Goal: Navigation & Orientation: Find specific page/section

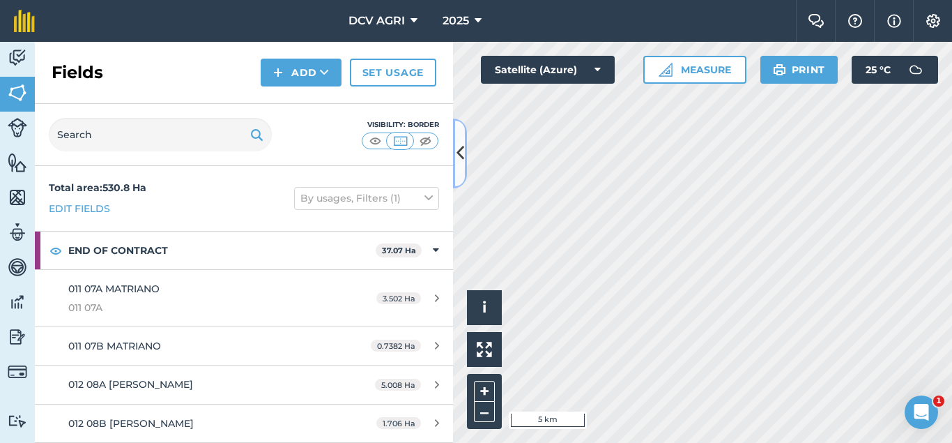
click at [461, 148] on icon at bounding box center [461, 153] width 8 height 24
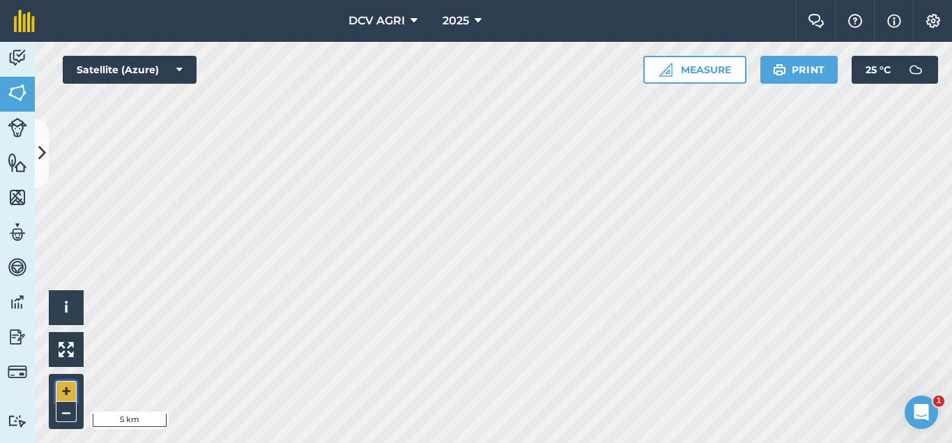
click at [61, 395] on button "+" at bounding box center [66, 391] width 21 height 21
click at [64, 383] on button "+" at bounding box center [66, 391] width 21 height 21
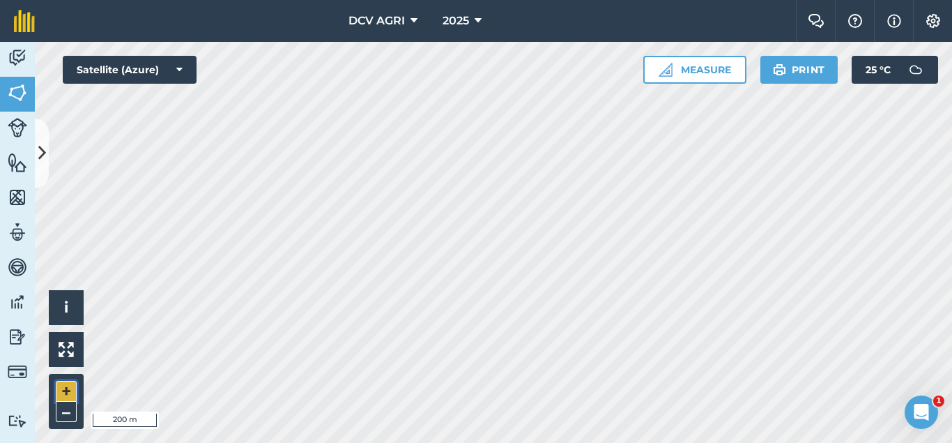
click at [169, 255] on div "Hello i © 2025 TomTom, Microsoft 200 m + –" at bounding box center [493, 242] width 917 height 401
click at [66, 395] on button "+" at bounding box center [66, 391] width 21 height 21
click at [61, 411] on button "–" at bounding box center [66, 411] width 21 height 20
click at [480, 36] on div "DCV AGRI 2025 Farm Chat Help Info Settings DCV AGRI - 2025 Reproduced with the …" at bounding box center [476, 221] width 952 height 443
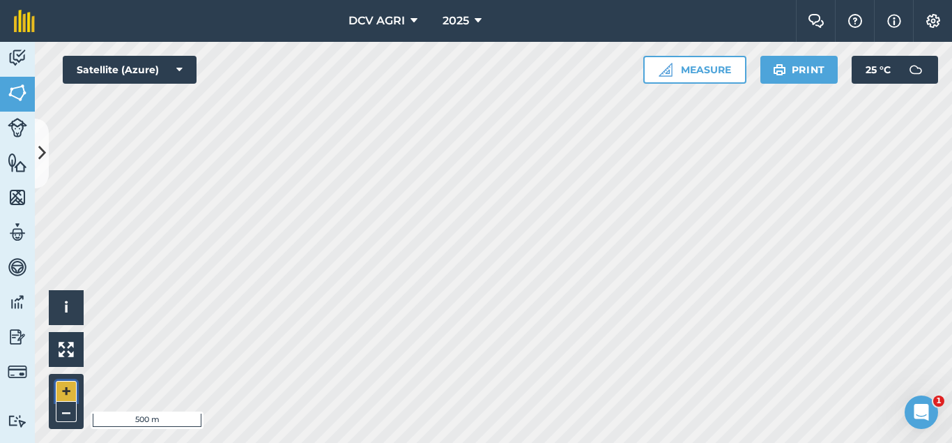
click at [66, 384] on button "+" at bounding box center [66, 391] width 21 height 21
click at [63, 392] on button "+" at bounding box center [66, 391] width 21 height 21
click at [61, 407] on button "–" at bounding box center [66, 411] width 21 height 20
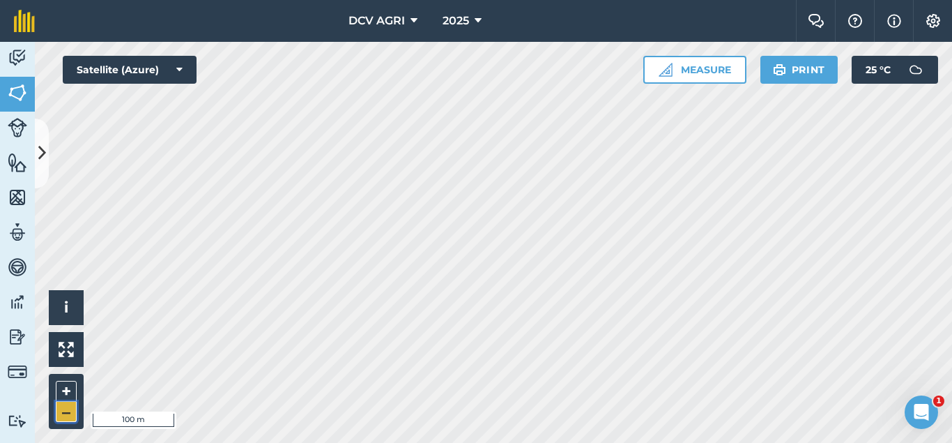
click at [61, 407] on button "–" at bounding box center [66, 411] width 21 height 20
click at [66, 401] on button "+" at bounding box center [66, 391] width 21 height 21
click at [70, 387] on button "+" at bounding box center [66, 391] width 21 height 21
click at [76, 411] on button "–" at bounding box center [66, 411] width 21 height 20
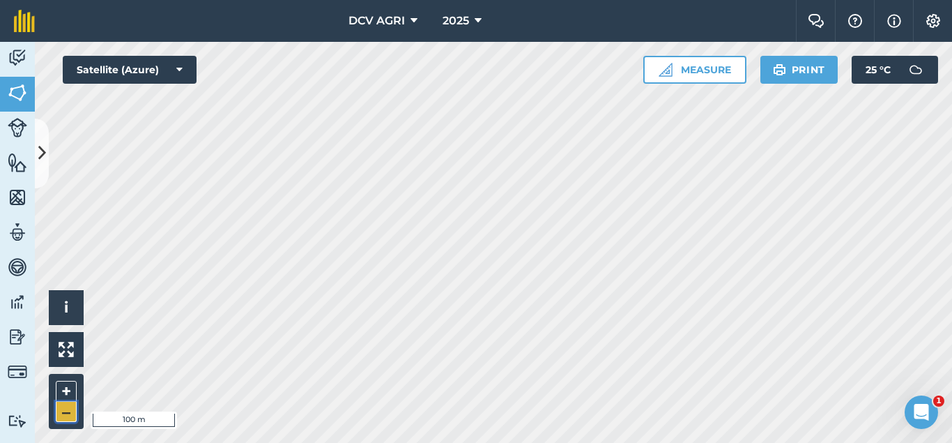
click at [76, 411] on button "–" at bounding box center [66, 411] width 21 height 20
click at [68, 392] on button "+" at bounding box center [66, 391] width 21 height 21
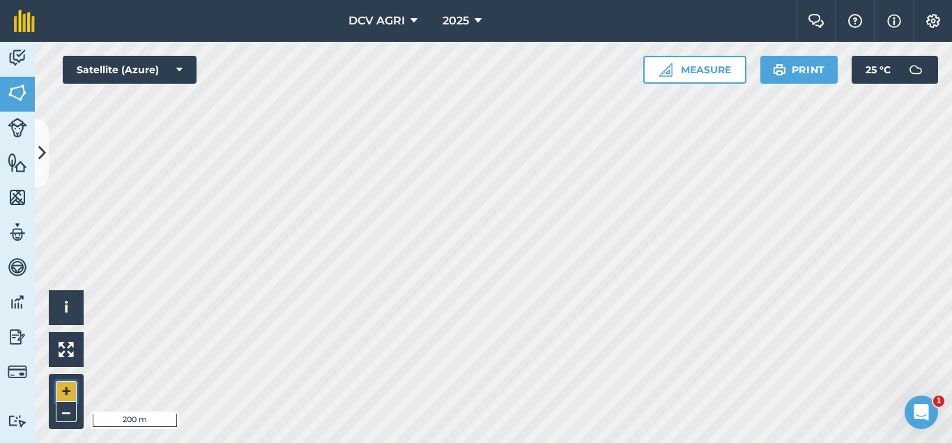
click at [68, 386] on button "+" at bounding box center [66, 391] width 21 height 21
click at [64, 408] on button "–" at bounding box center [66, 411] width 21 height 20
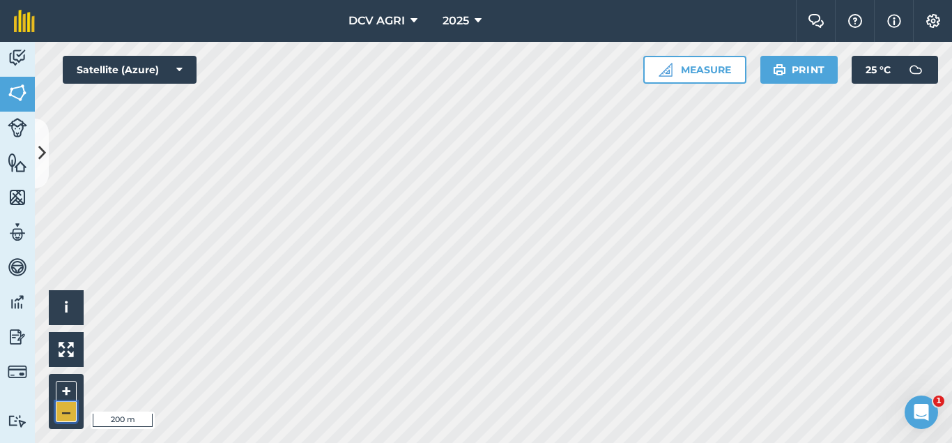
click at [64, 408] on button "–" at bounding box center [66, 411] width 21 height 20
click at [455, 8] on div "DCV AGRI 2025 Farm Chat Help Info Settings DCV AGRI - 2025 Reproduced with the …" at bounding box center [476, 221] width 952 height 443
click at [71, 390] on button "+" at bounding box center [66, 391] width 21 height 21
click at [64, 395] on button "+" at bounding box center [66, 391] width 21 height 21
